Goal: Task Accomplishment & Management: Use online tool/utility

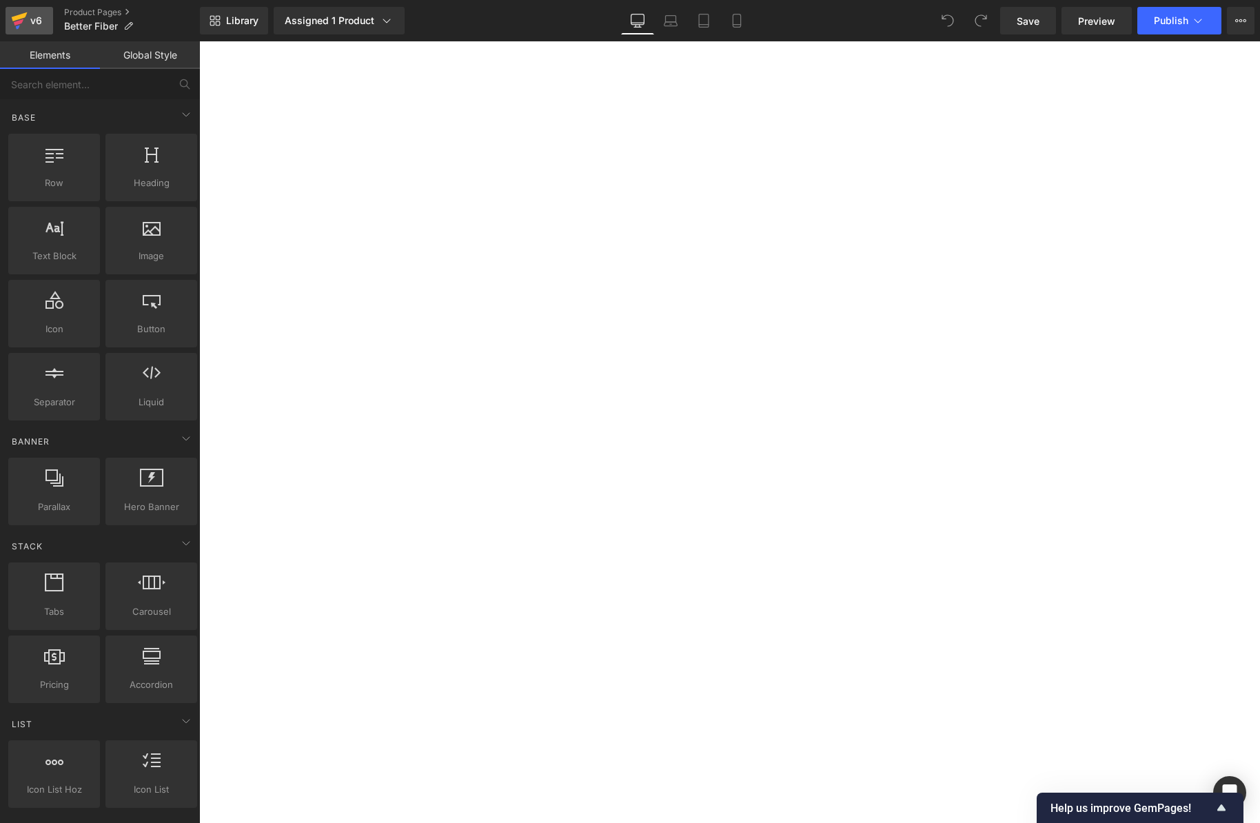
click at [18, 17] on icon at bounding box center [20, 16] width 16 height 9
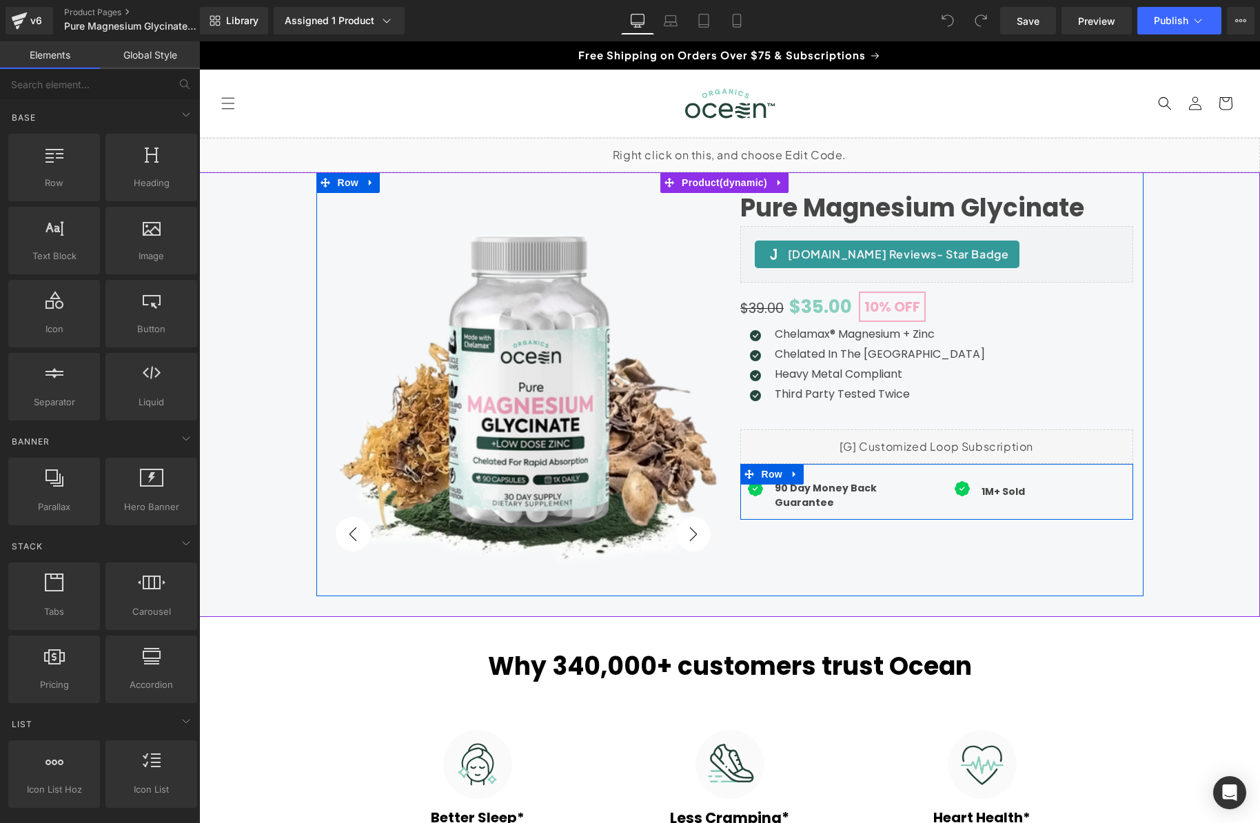
click at [921, 510] on div "Icon 90 Day Money Back Guarantee Text Block Icon List" at bounding box center [838, 495] width 196 height 49
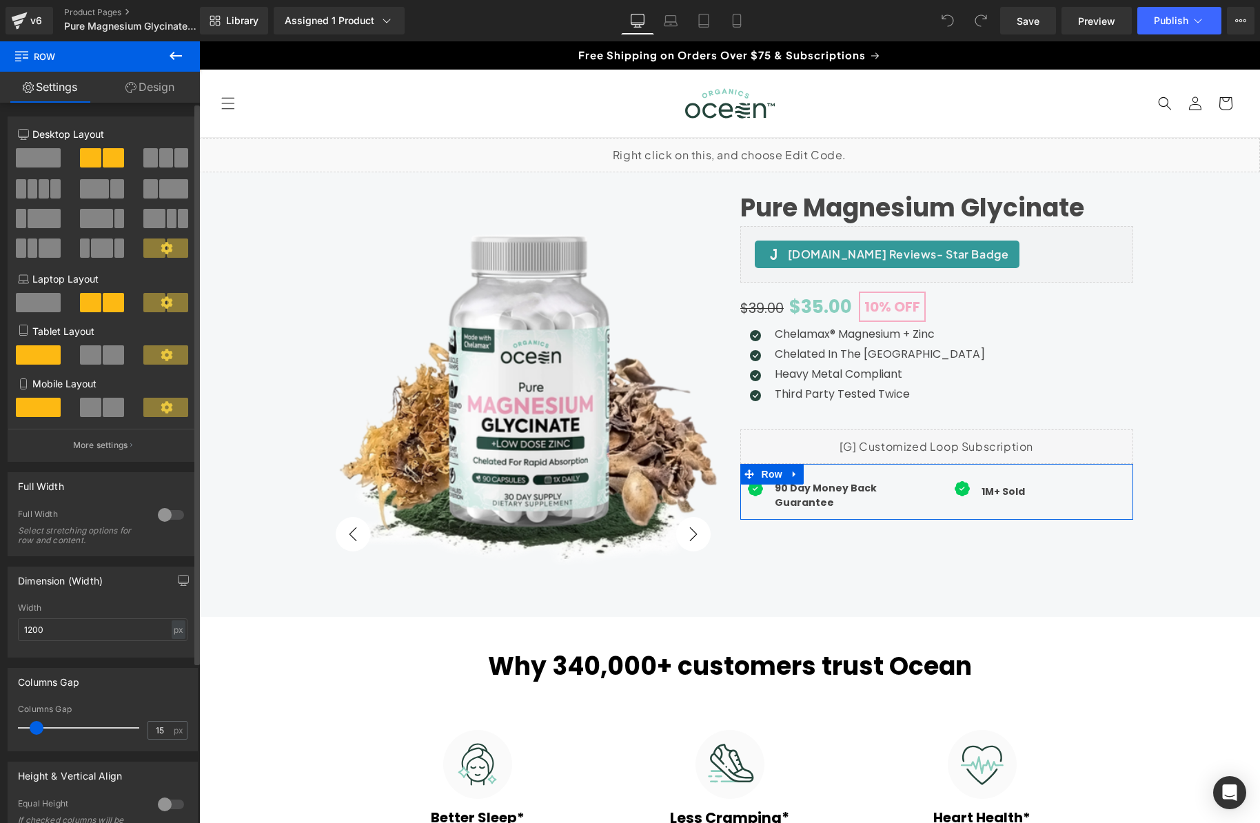
click at [159, 158] on span at bounding box center [166, 157] width 14 height 19
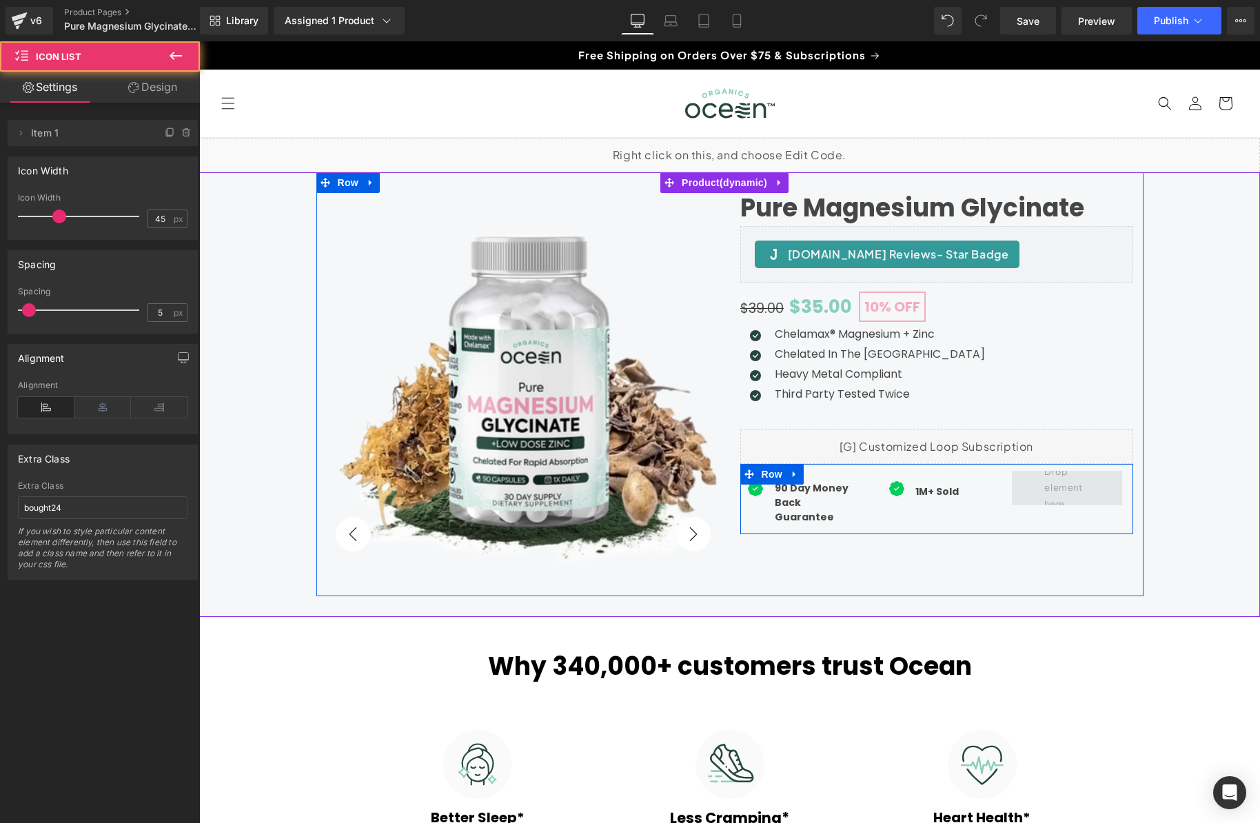
drag, startPoint x: 937, startPoint y: 500, endPoint x: 1050, endPoint y: 500, distance: 113.0
click at [1050, 500] on div "Icon 90 Day Money Back Guarantee Text Block Icon List Icon 1M+ Sold Text Block" at bounding box center [936, 499] width 393 height 70
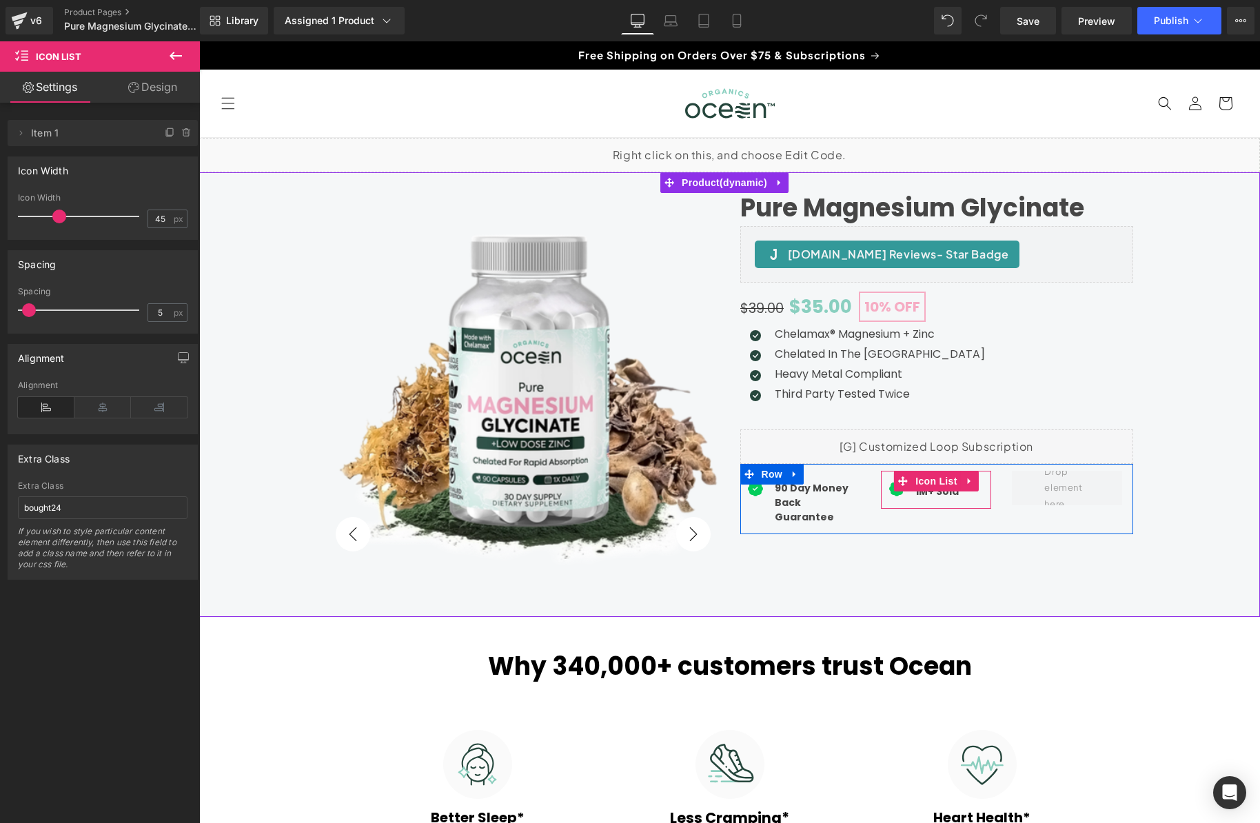
click at [929, 491] on span "Text Block" at bounding box center [927, 491] width 45 height 17
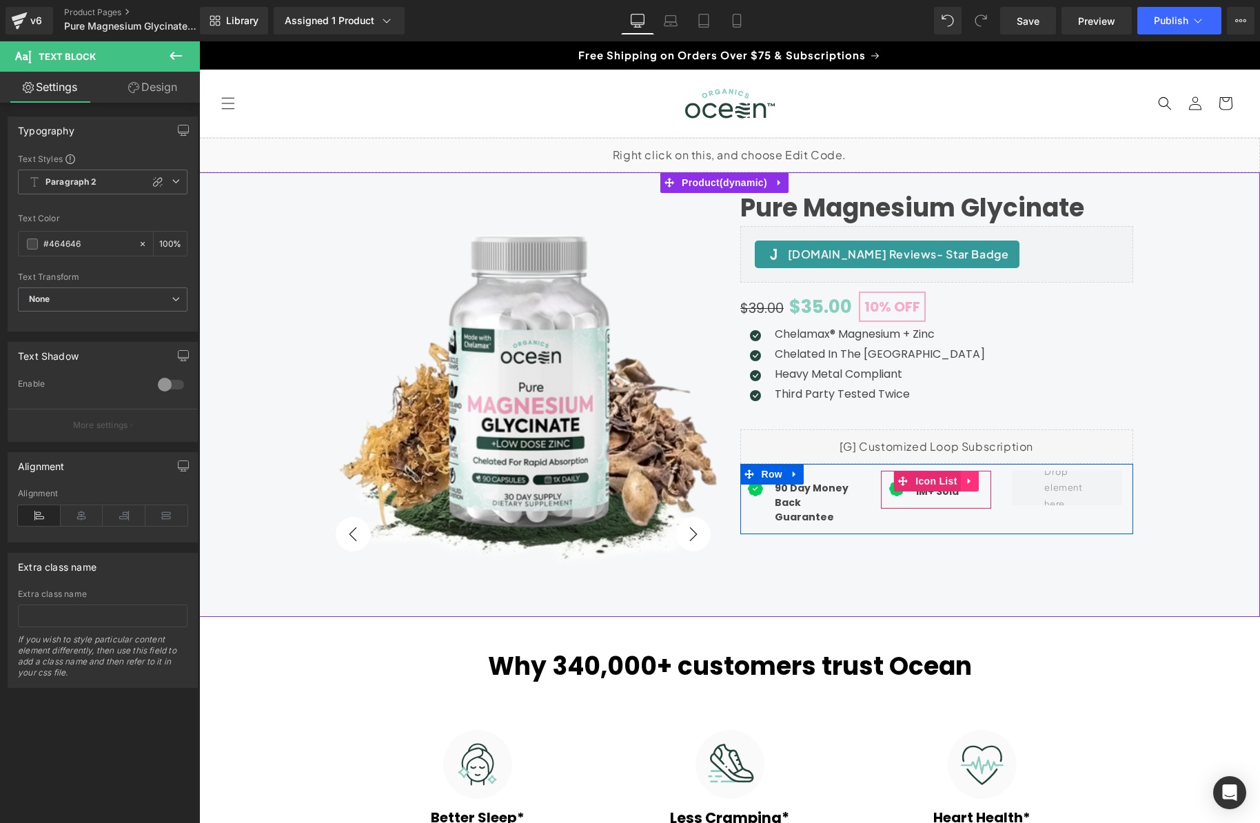
click at [965, 479] on icon at bounding box center [970, 480] width 10 height 10
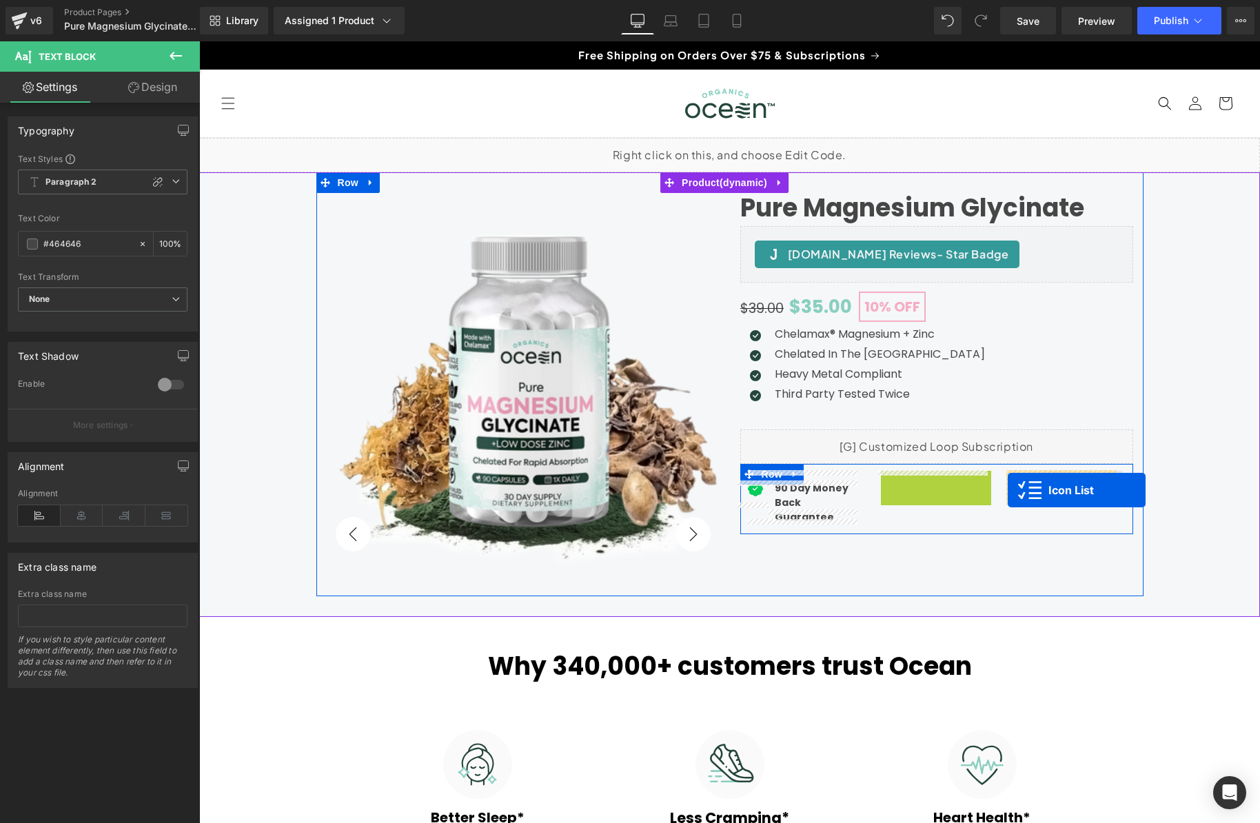
drag, startPoint x: 872, startPoint y: 484, endPoint x: 1007, endPoint y: 490, distance: 135.2
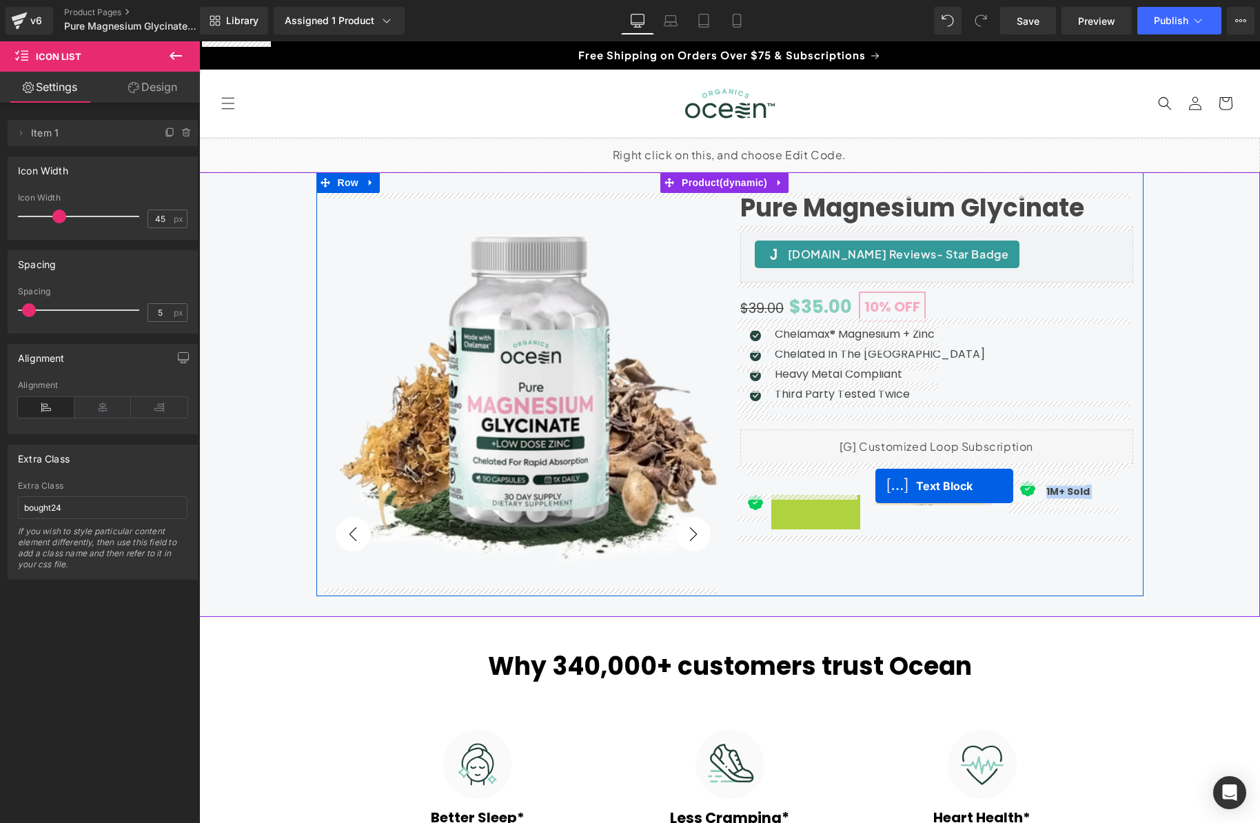
drag, startPoint x: 777, startPoint y: 497, endPoint x: 875, endPoint y: 486, distance: 99.2
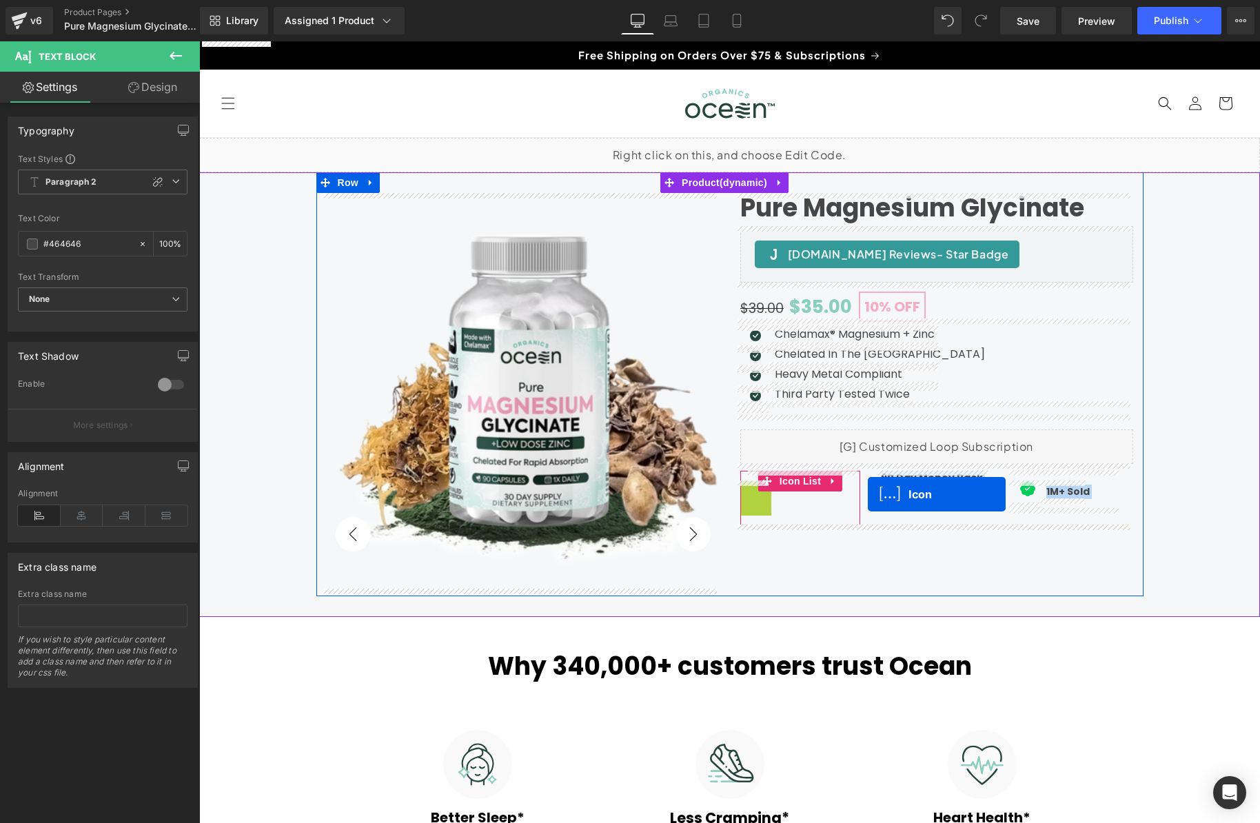
drag, startPoint x: 750, startPoint y: 494, endPoint x: 867, endPoint y: 494, distance: 117.1
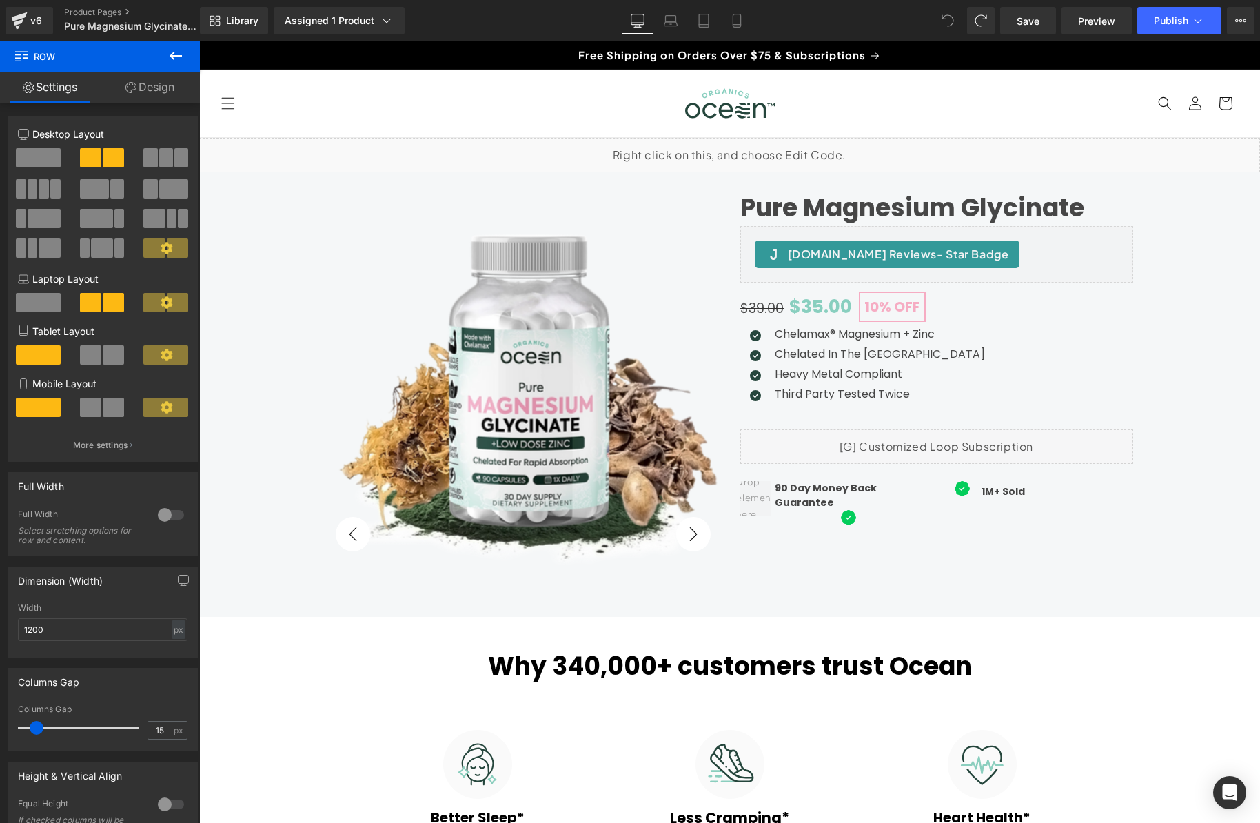
click at [945, 26] on icon at bounding box center [947, 20] width 12 height 12
click at [105, 153] on span at bounding box center [113, 157] width 21 height 19
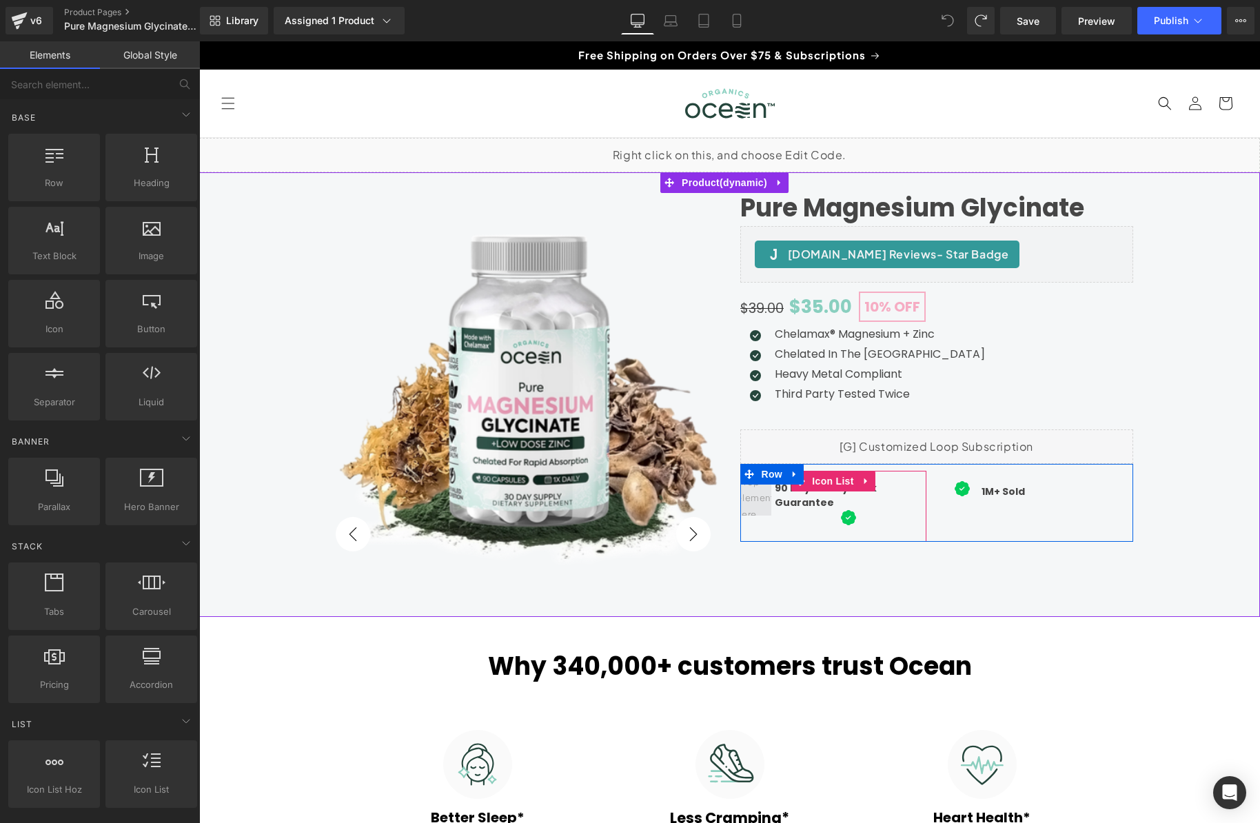
click at [738, 507] on span at bounding box center [755, 498] width 48 height 55
click at [746, 505] on span at bounding box center [755, 498] width 48 height 55
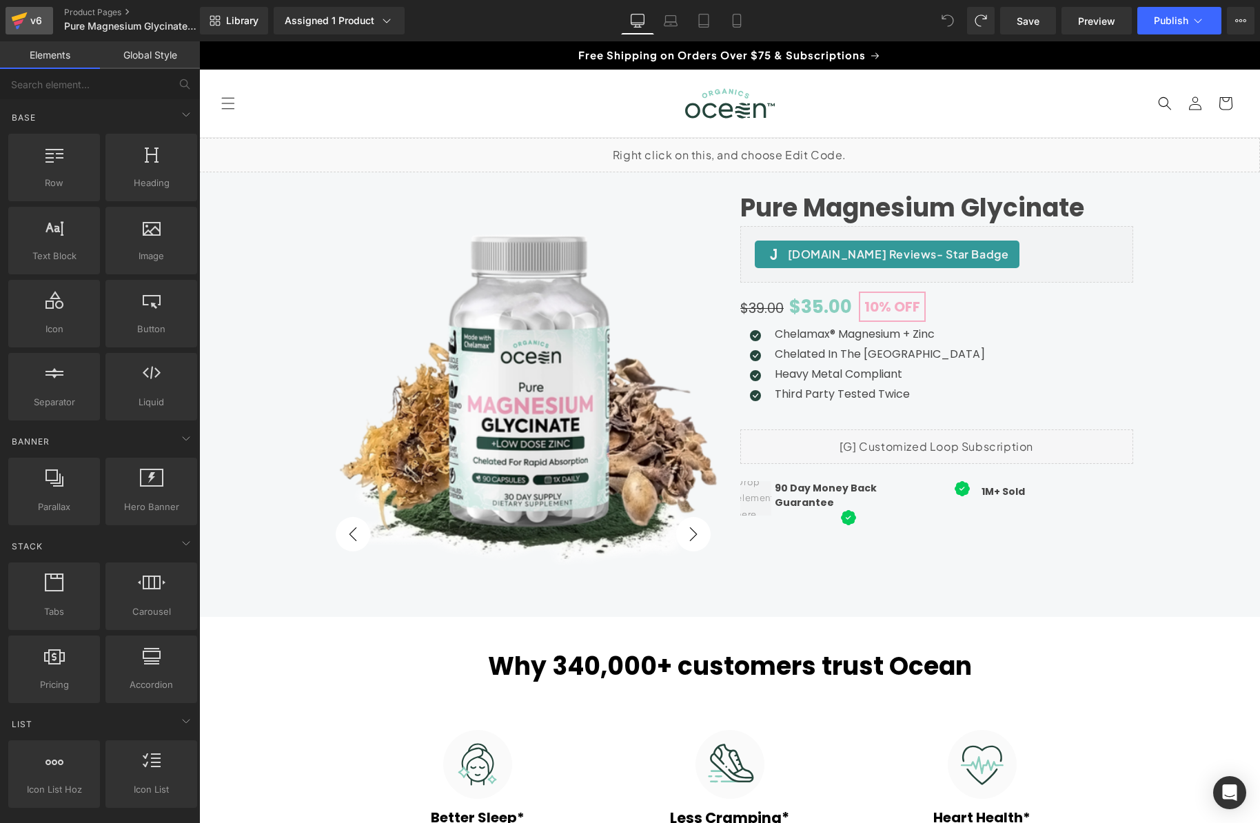
click at [31, 21] on div "v6" at bounding box center [36, 21] width 17 height 18
click at [1108, 29] on link "Preview" at bounding box center [1096, 21] width 70 height 28
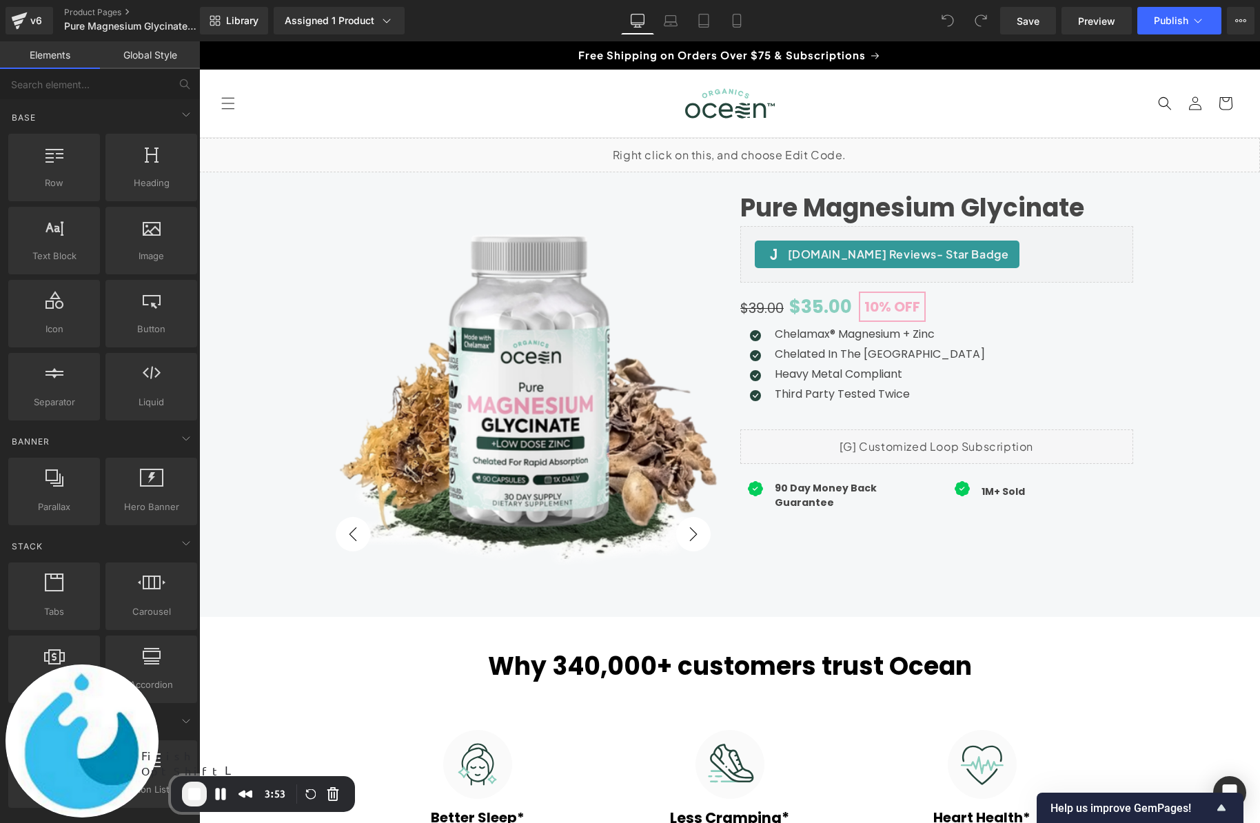
click at [190, 797] on span "End Recording" at bounding box center [194, 793] width 17 height 17
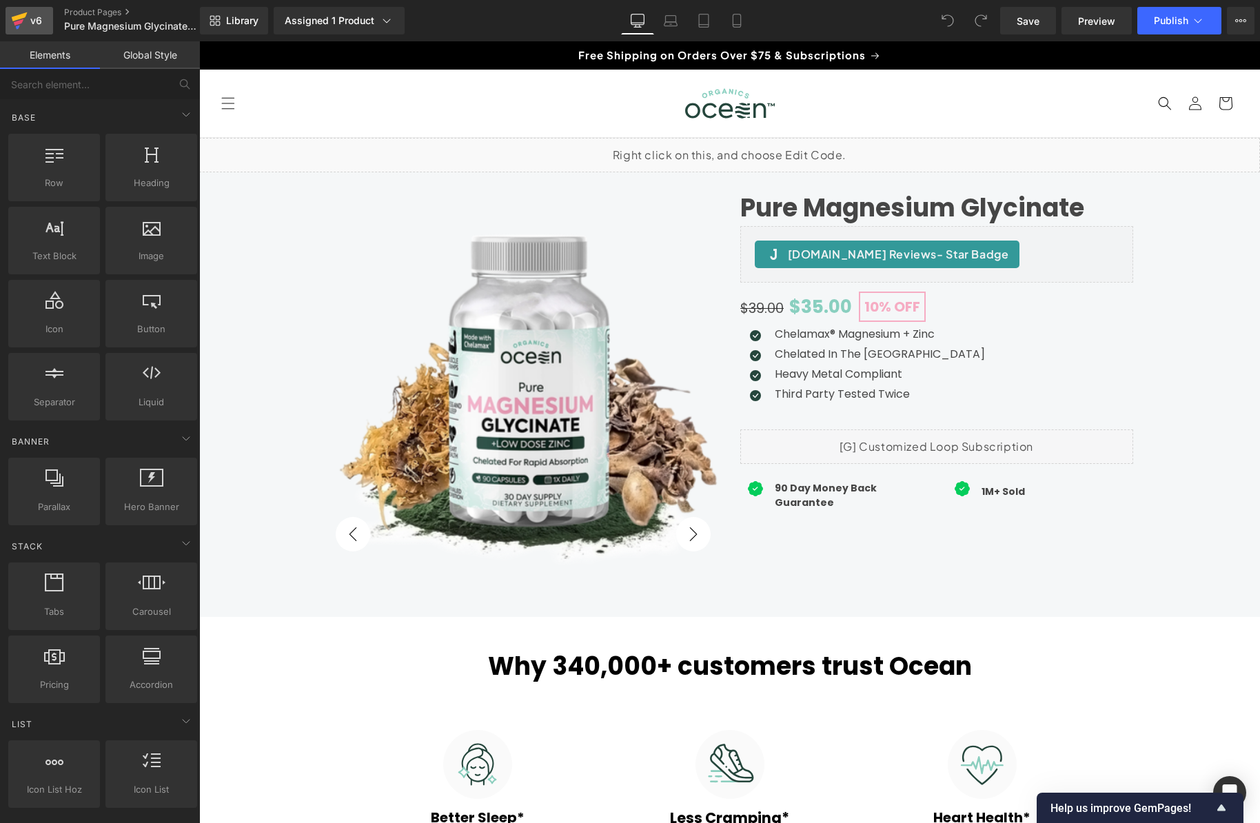
click at [34, 21] on div "v6" at bounding box center [36, 21] width 17 height 18
